Goal: Task Accomplishment & Management: Manage account settings

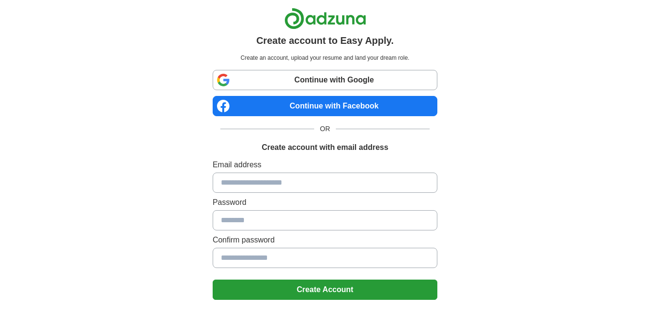
click at [258, 187] on input at bounding box center [325, 182] width 225 height 20
click at [277, 225] on input at bounding box center [325, 220] width 225 height 20
click at [276, 261] on input at bounding box center [325, 257] width 225 height 20
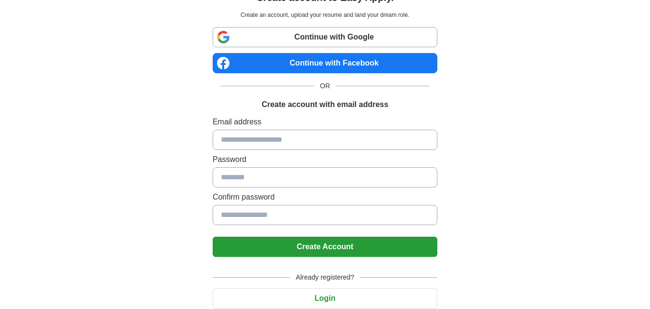
scroll to position [78, 0]
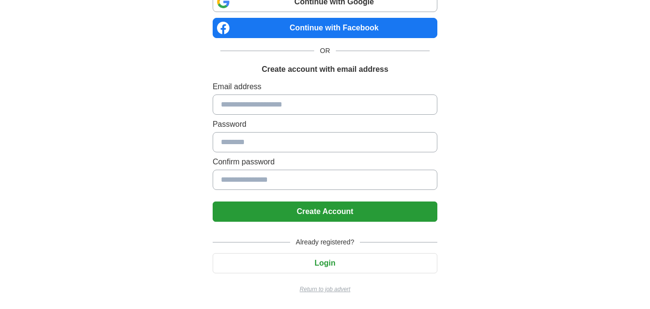
click at [266, 172] on input at bounding box center [325, 179] width 225 height 20
click at [325, 267] on button "Login" at bounding box center [325, 263] width 225 height 20
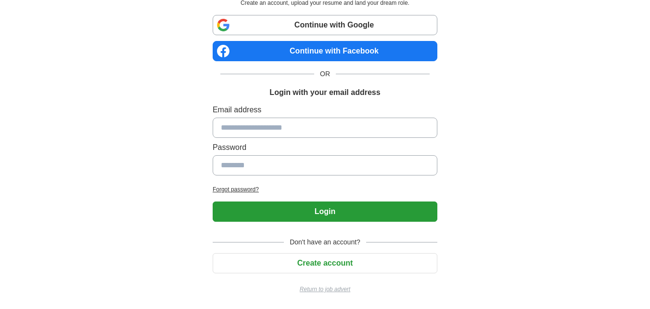
scroll to position [55, 0]
click at [246, 131] on input at bounding box center [325, 127] width 225 height 20
type input "**********"
click at [259, 170] on input at bounding box center [325, 165] width 225 height 20
type input "*"
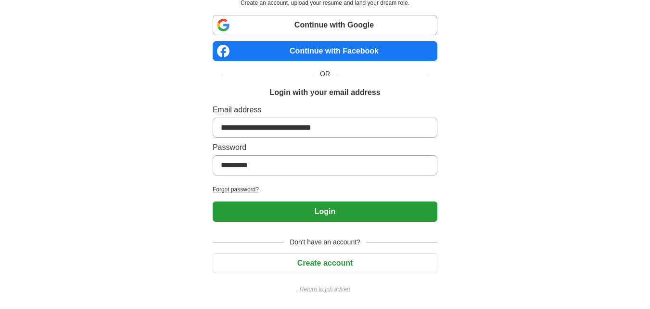
click at [213, 201] on button "Login" at bounding box center [325, 211] width 225 height 20
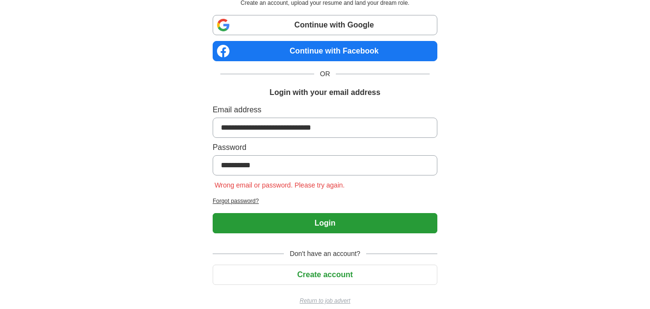
type input "**********"
click at [213, 213] on button "Login" at bounding box center [325, 223] width 225 height 20
